Goal: Information Seeking & Learning: Learn about a topic

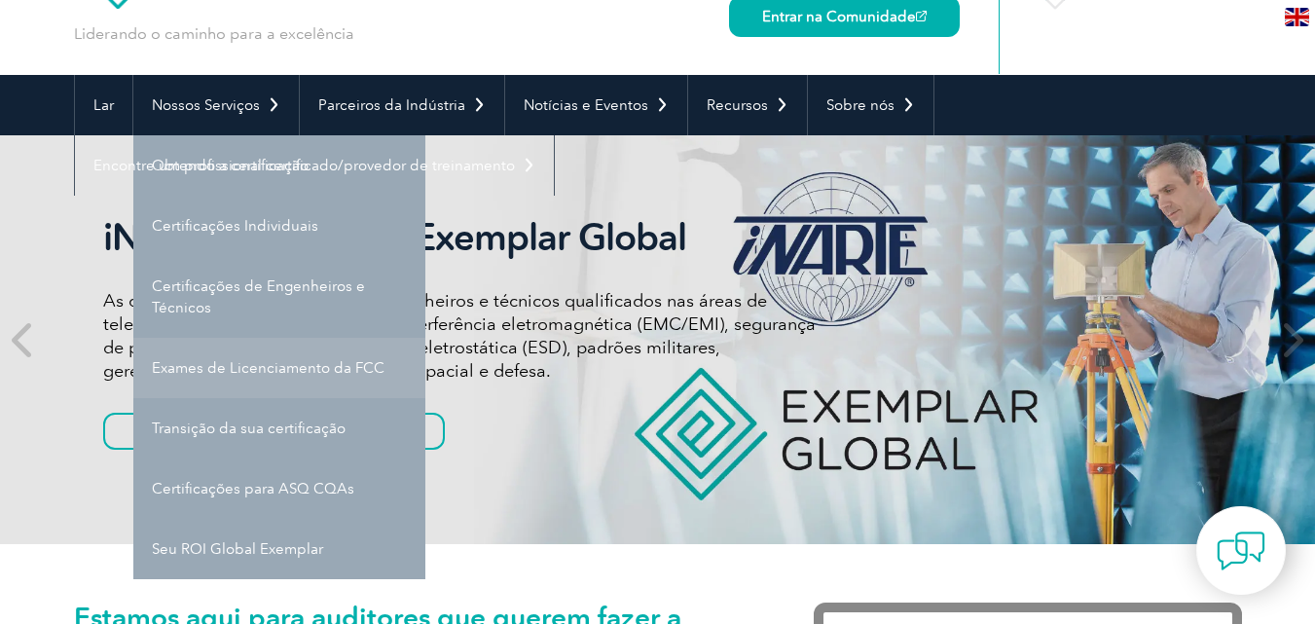
scroll to position [234, 0]
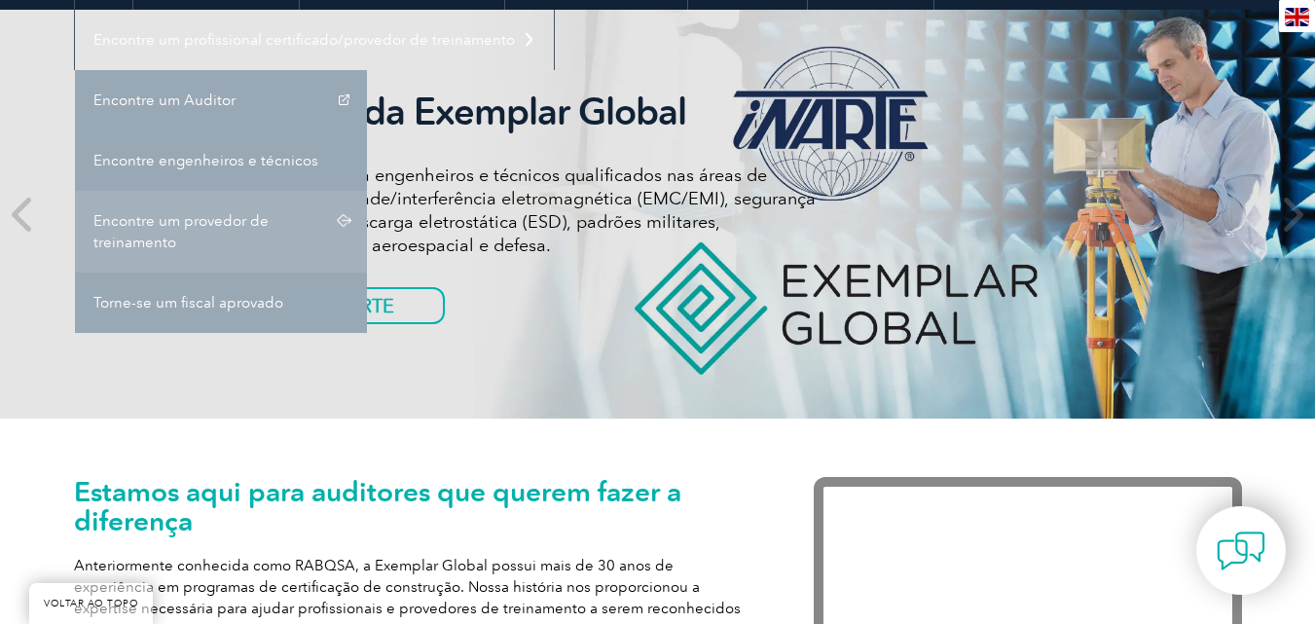
click at [168, 213] on font "Encontre um provedor de treinamento" at bounding box center [180, 231] width 175 height 39
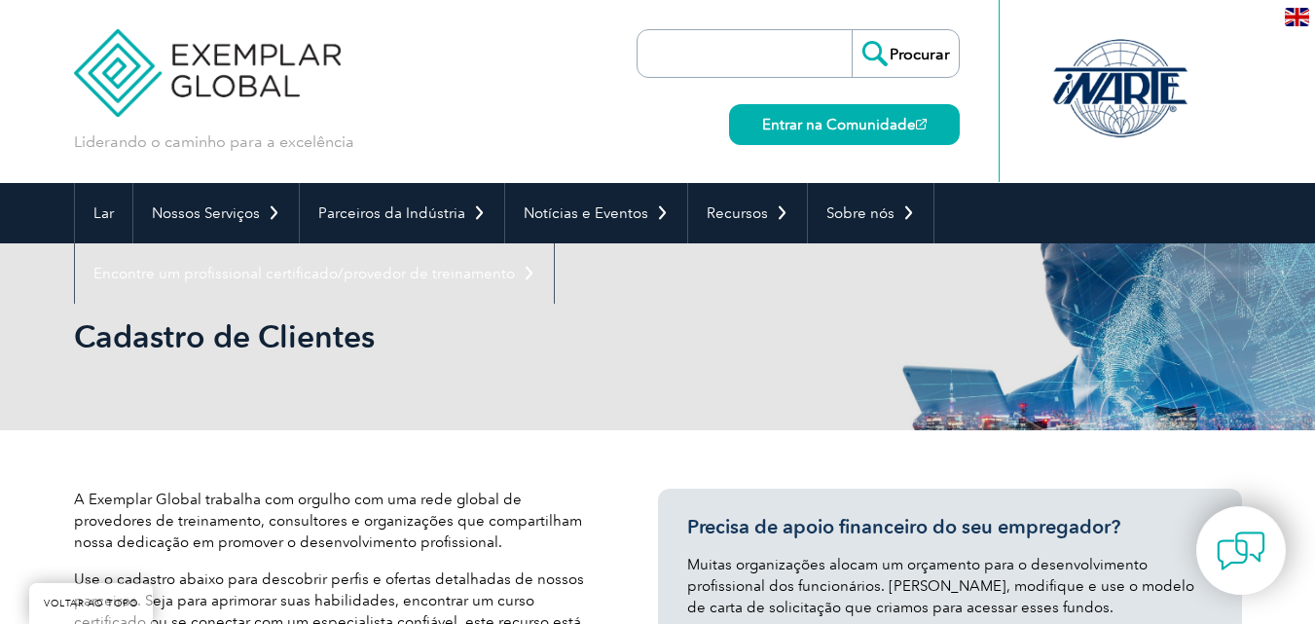
scroll to position [545, 0]
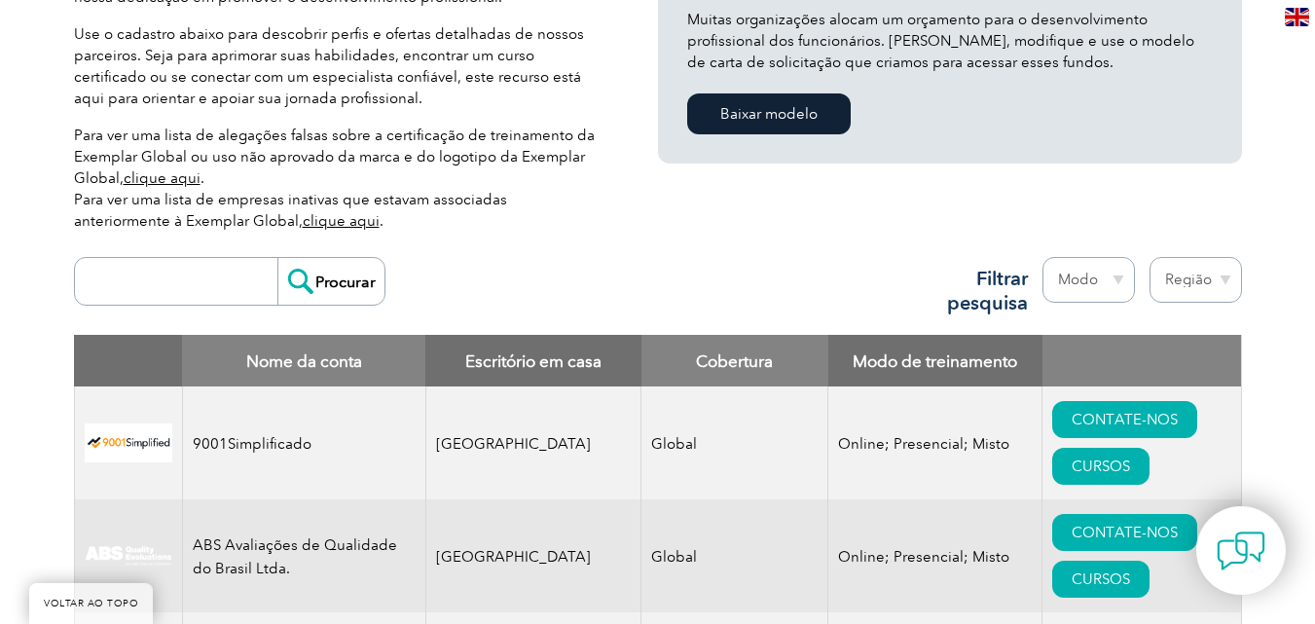
click at [1235, 274] on select "Região Austrália Bahrein Bangladesh Brasil Canadá Colômbia República Dominicana…" at bounding box center [1196, 280] width 92 height 46
select select "Brazil"
click at [1150, 257] on select "Região Austrália Bahrein Bangladesh Brasil Canadá Colômbia República Dominicana…" at bounding box center [1196, 280] width 92 height 46
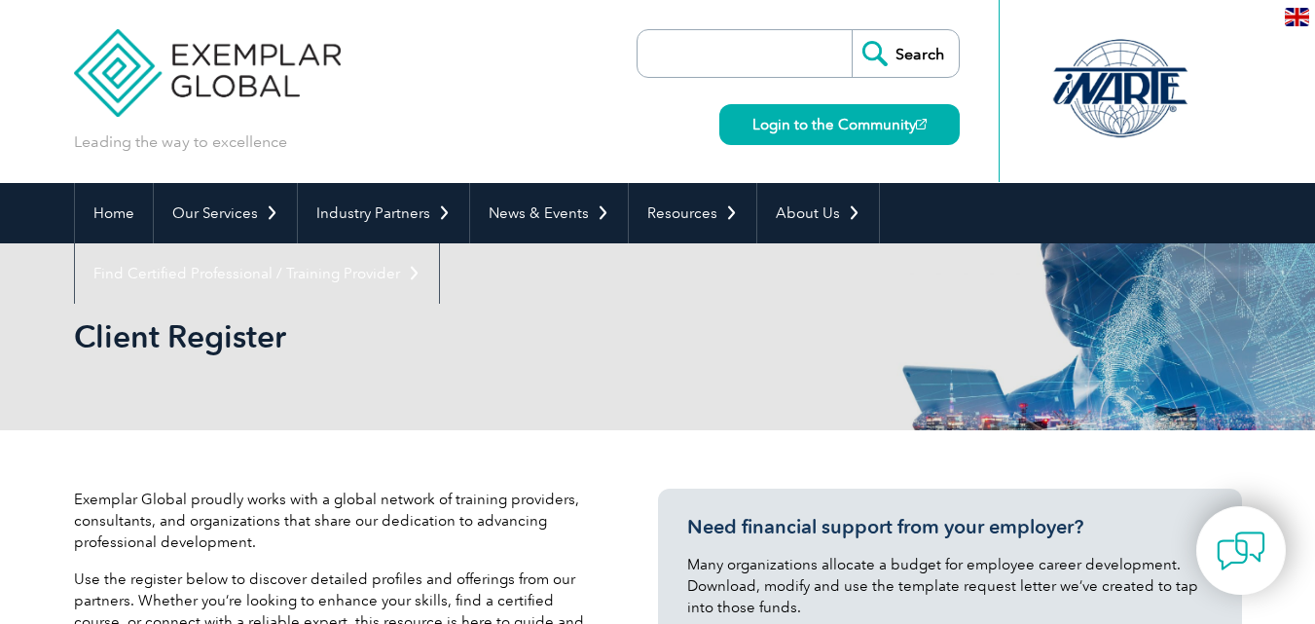
select select "Brazil"
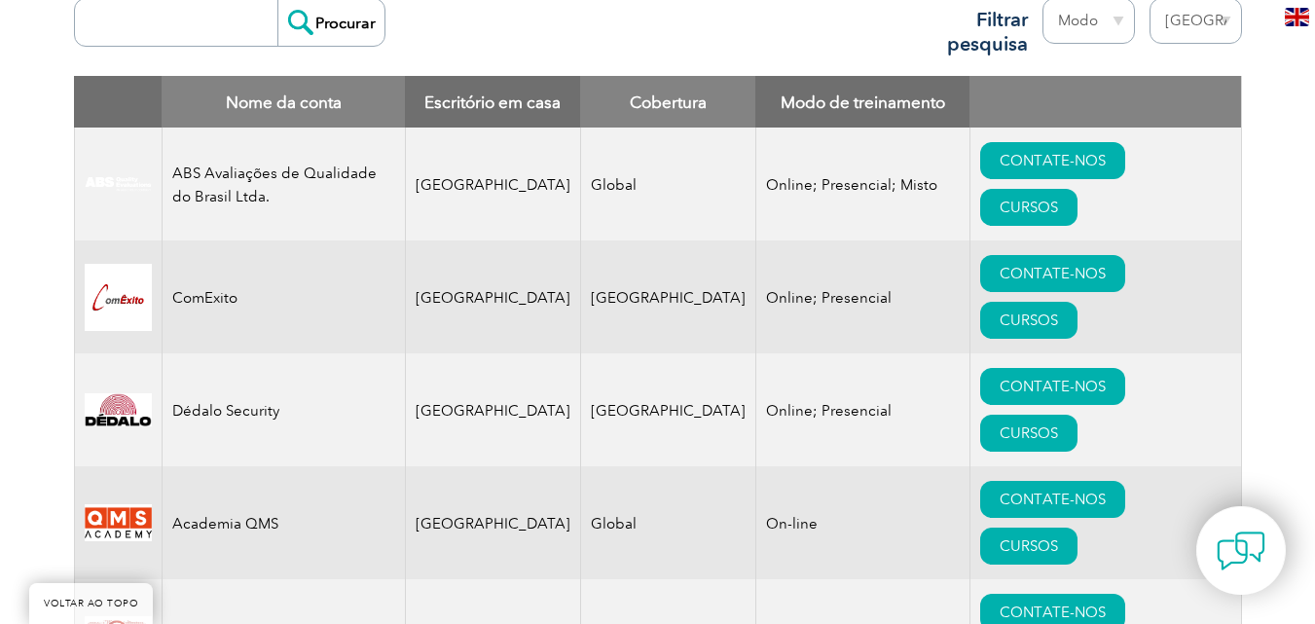
scroll to position [783, 0]
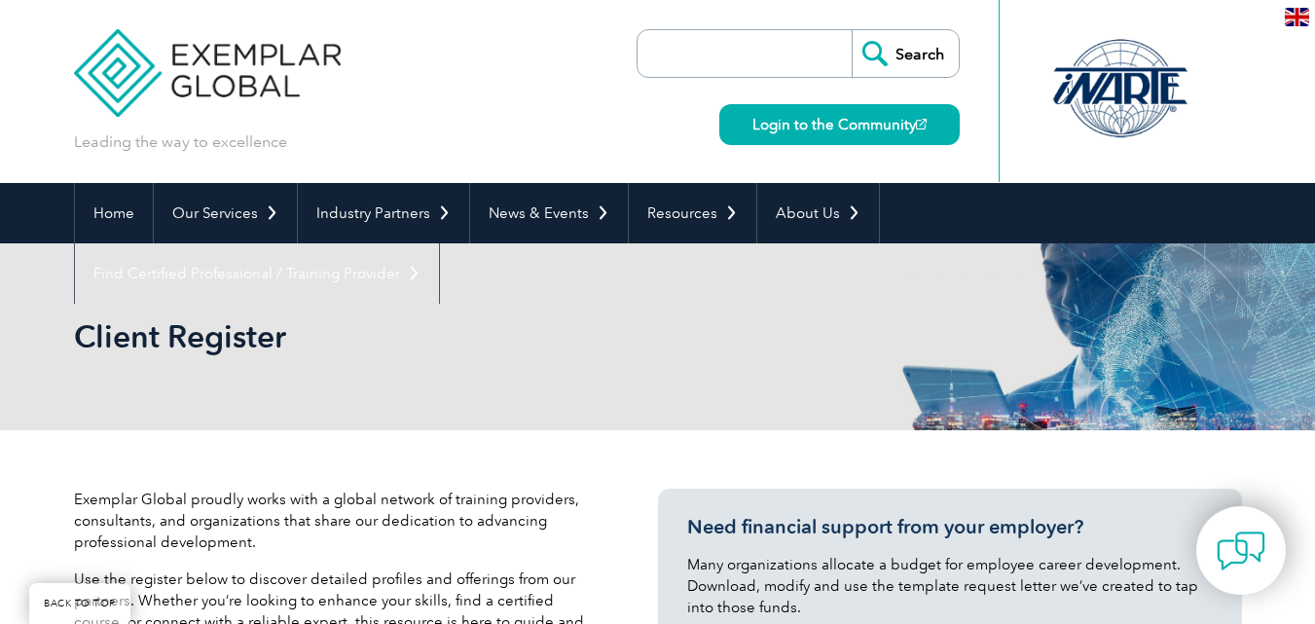
select select "[GEOGRAPHIC_DATA]"
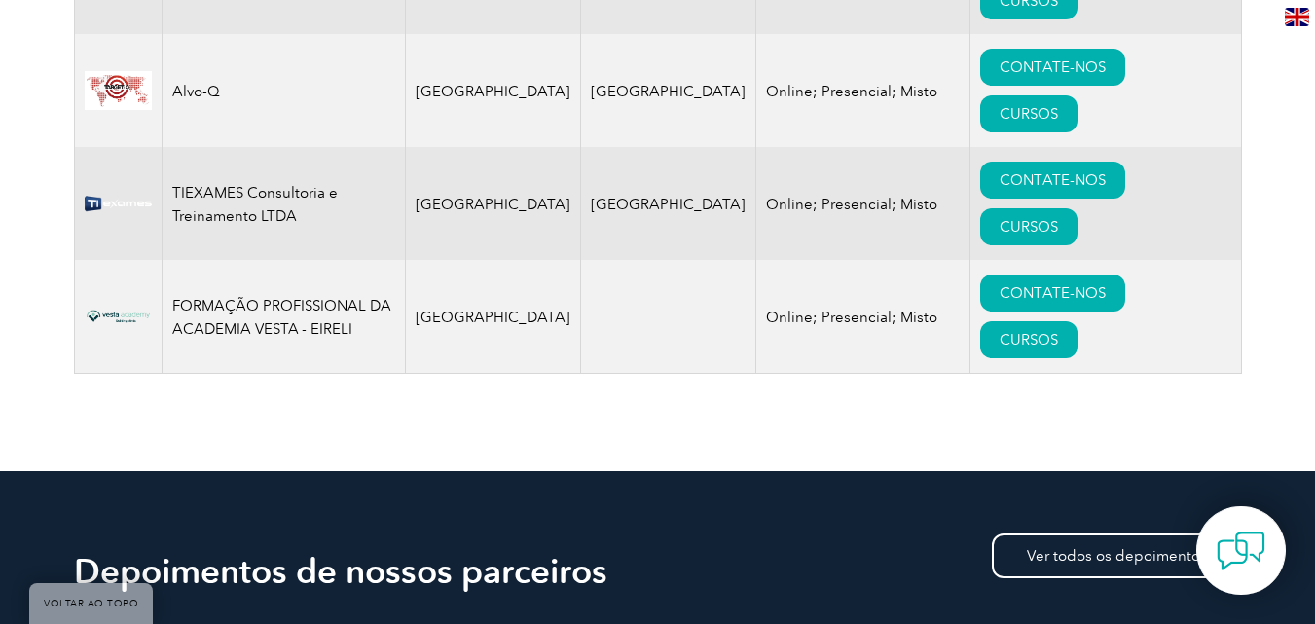
scroll to position [804, 0]
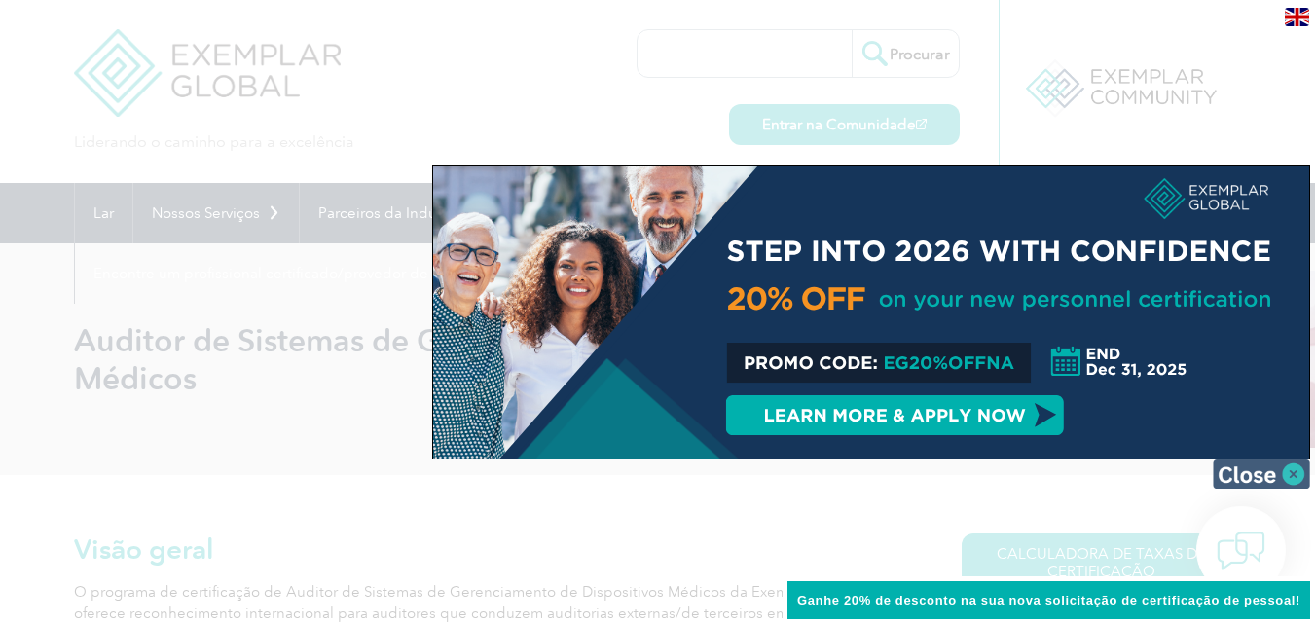
click at [1261, 472] on img at bounding box center [1261, 473] width 97 height 29
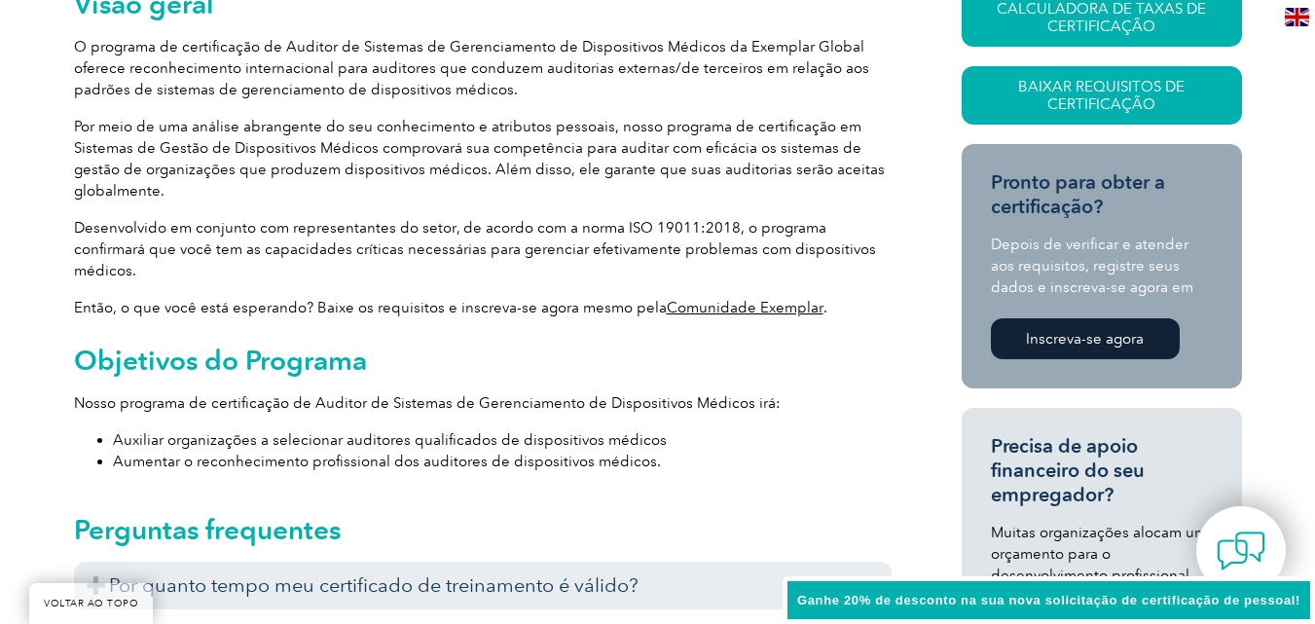
scroll to position [506, 0]
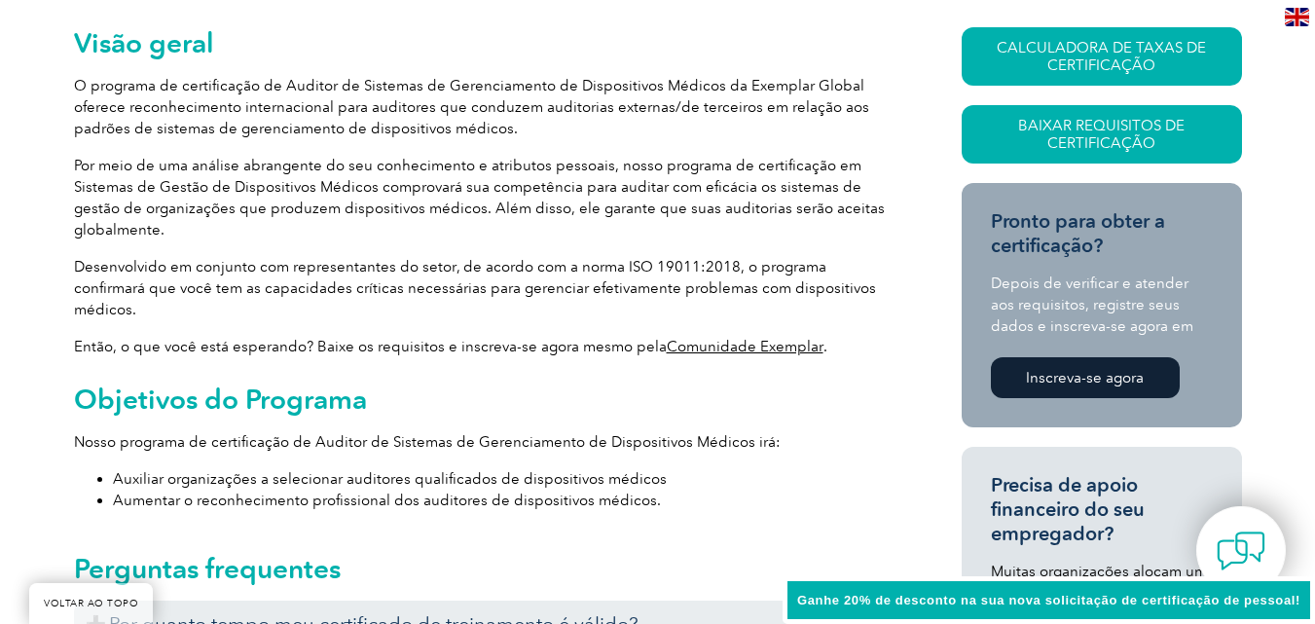
click at [749, 338] on font "Comunidade Exemplar" at bounding box center [745, 347] width 157 height 18
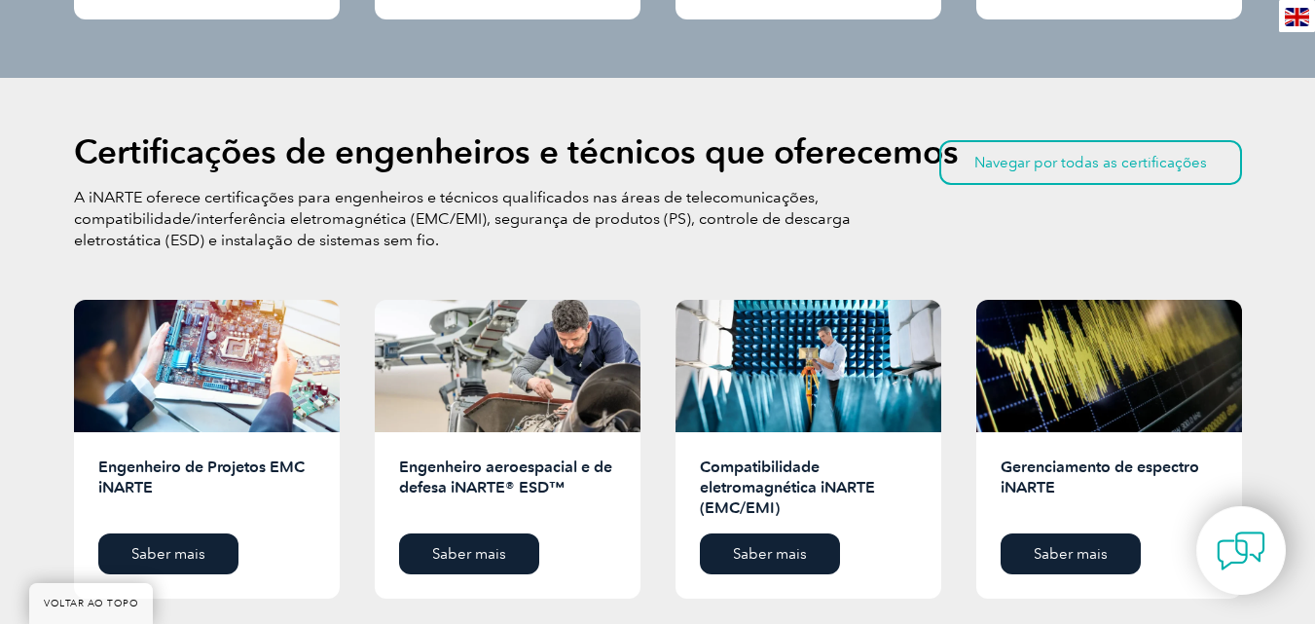
scroll to position [2462, 0]
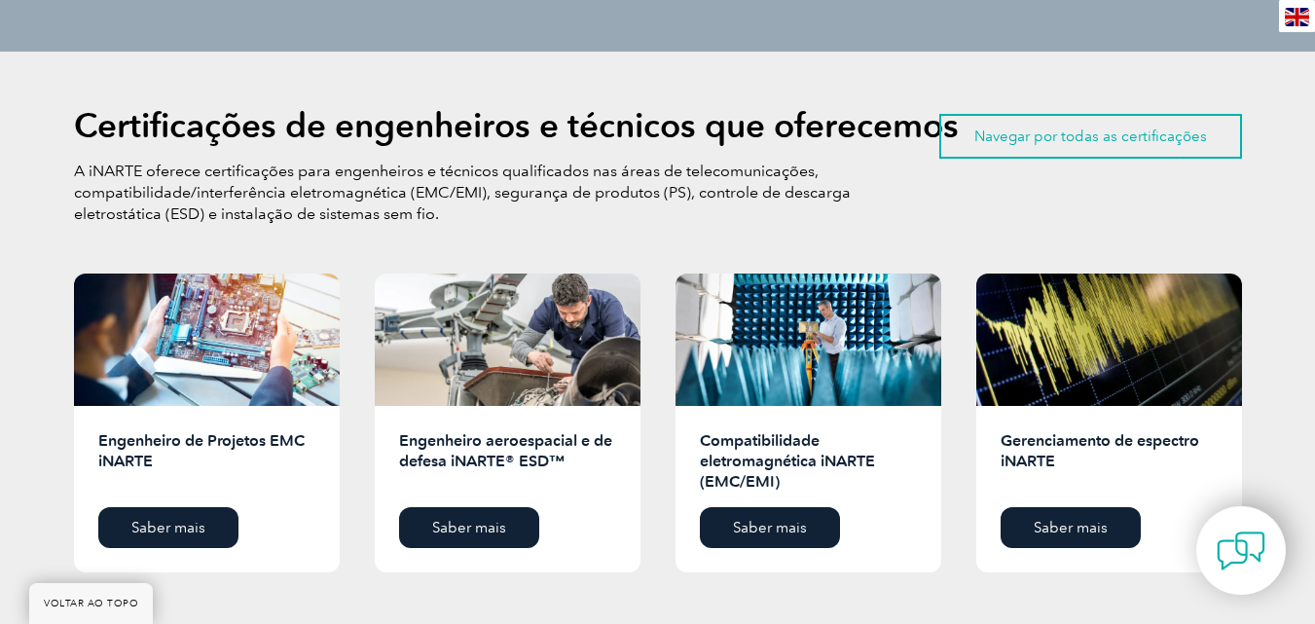
click at [1082, 128] on font "Navegar por todas as certificações" at bounding box center [1090, 137] width 233 height 18
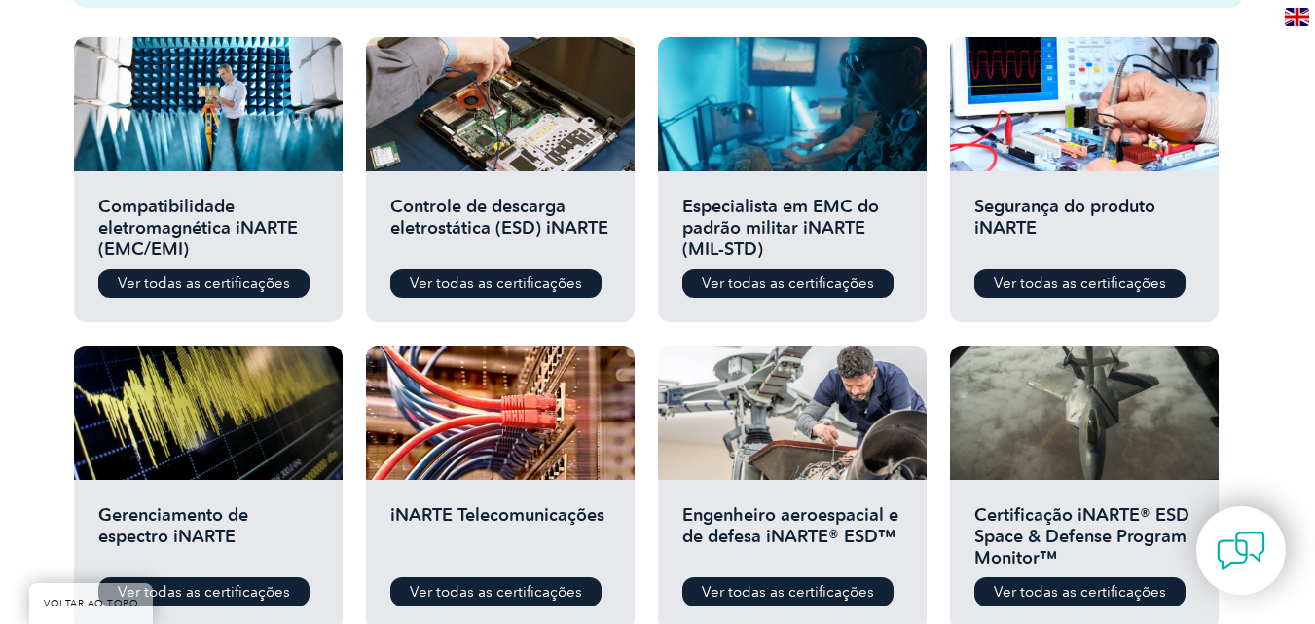
scroll to position [662, 0]
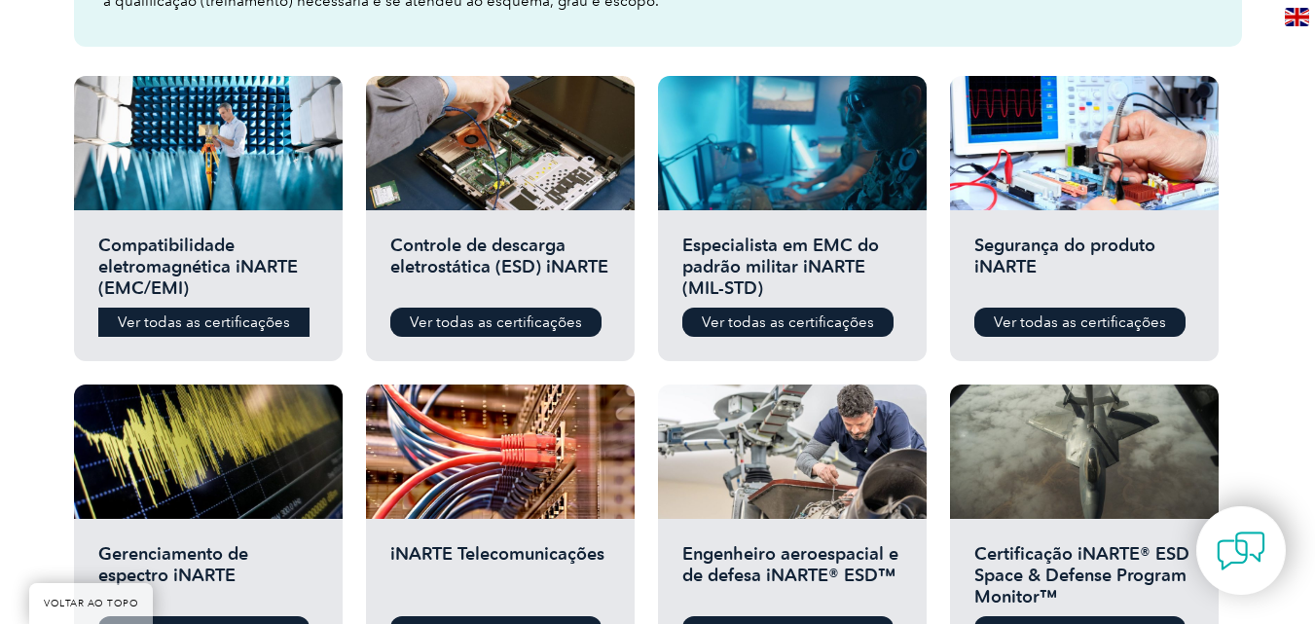
click at [275, 318] on font "Ver todas as certificações" at bounding box center [204, 322] width 172 height 18
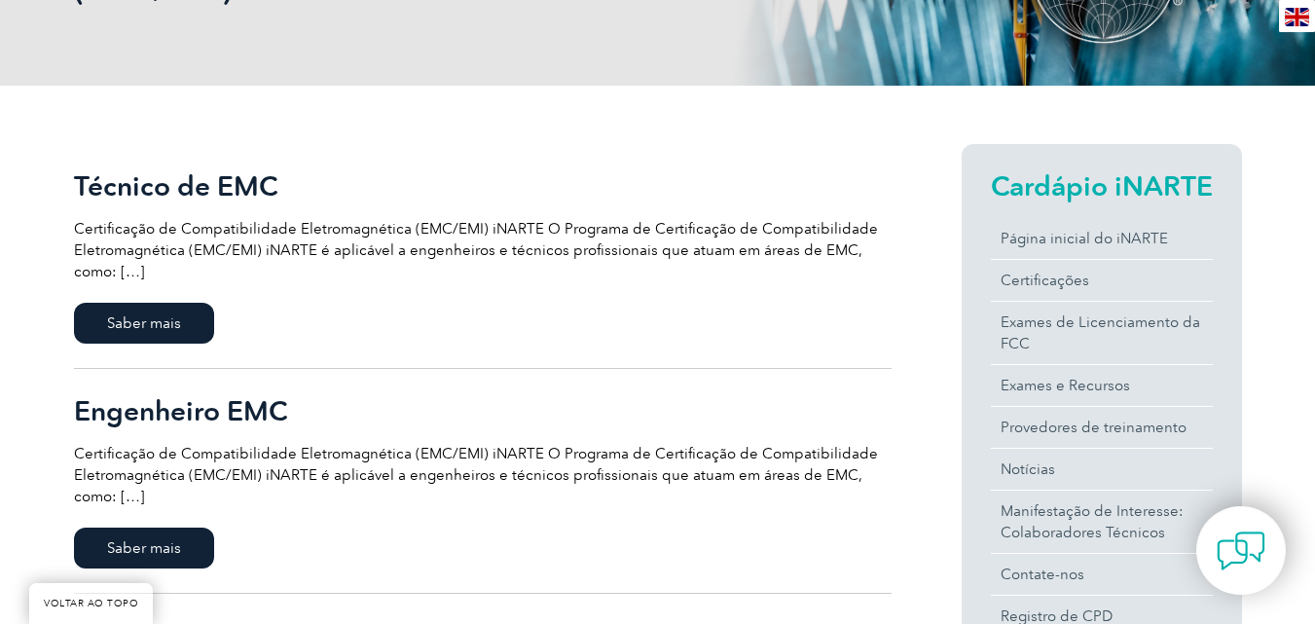
scroll to position [350, 0]
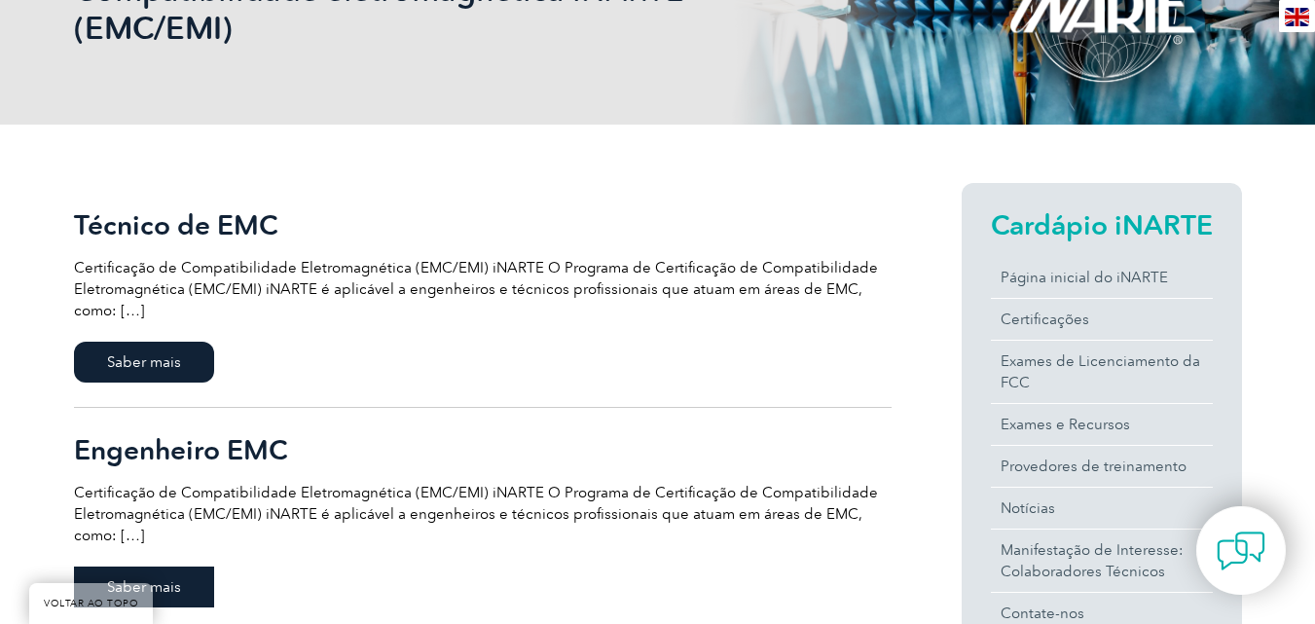
click at [170, 581] on font "Saber mais" at bounding box center [144, 587] width 74 height 18
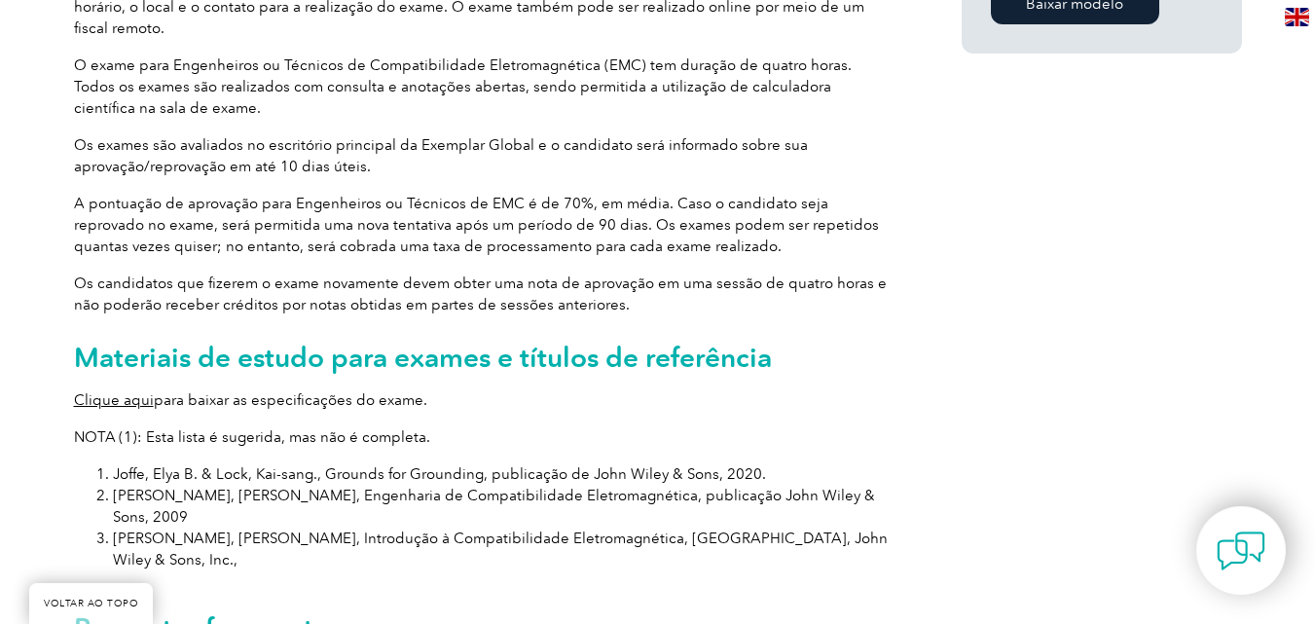
scroll to position [1791, 0]
click at [102, 390] on font "Clique aqui" at bounding box center [114, 399] width 80 height 18
